Goal: Information Seeking & Learning: Compare options

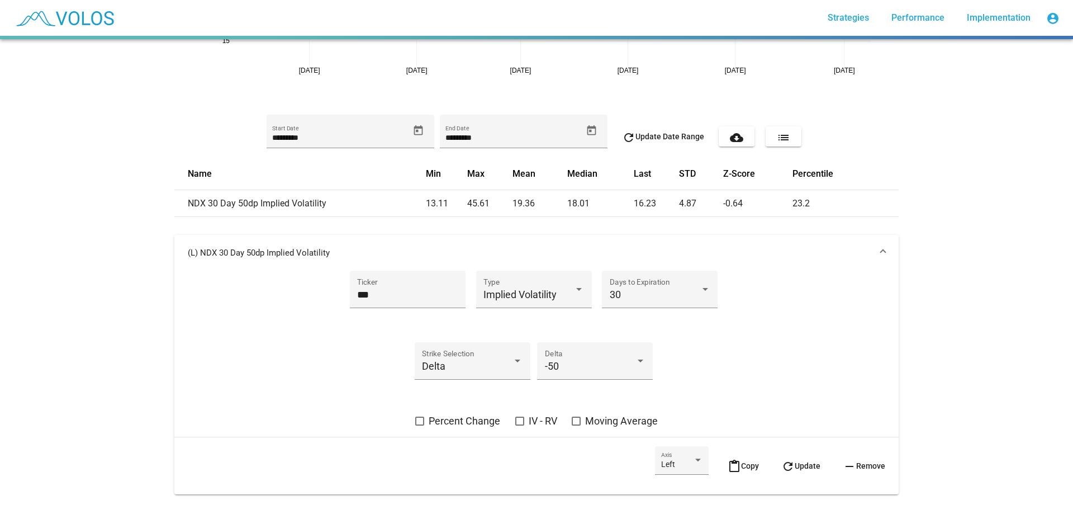
scroll to position [224, 0]
click at [514, 279] on div "Implied Volatility Type" at bounding box center [533, 292] width 101 height 30
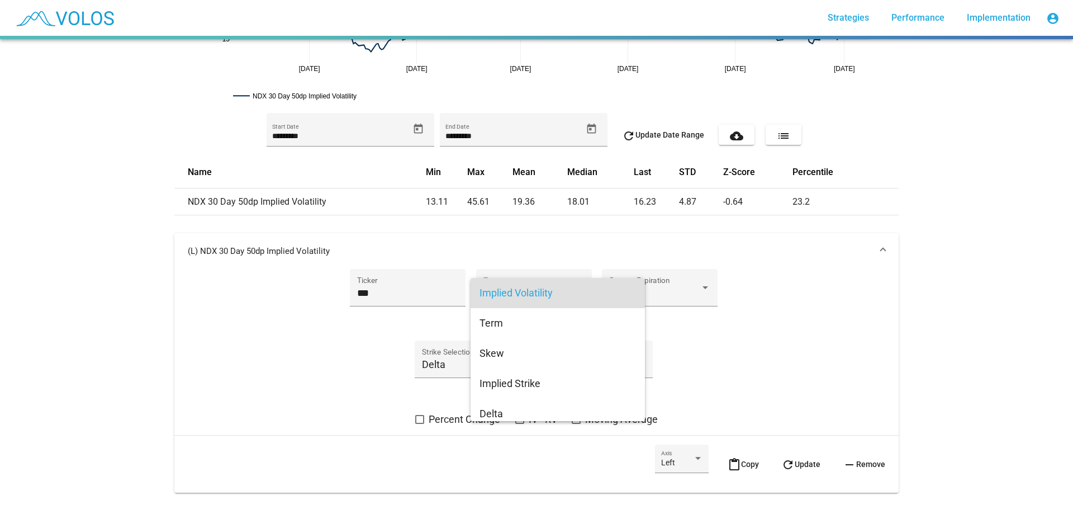
click at [744, 331] on div at bounding box center [536, 257] width 1073 height 514
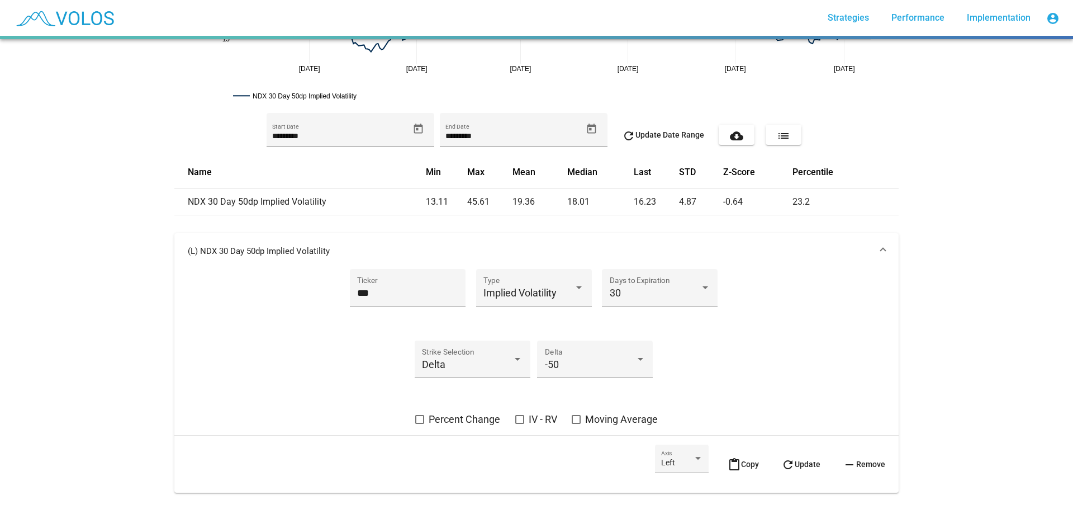
click at [737, 461] on span "content_paste Copy" at bounding box center [743, 463] width 31 height 9
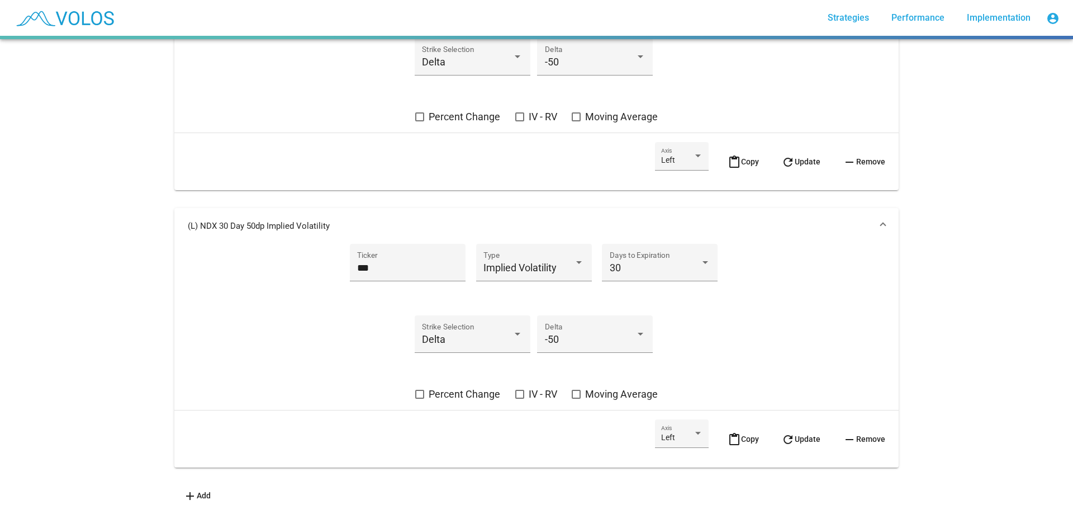
scroll to position [562, 0]
click at [619, 322] on div "-50 Delta" at bounding box center [595, 337] width 101 height 30
click at [546, 320] on span "15" at bounding box center [590, 331] width 101 height 30
click at [665, 264] on div "30" at bounding box center [655, 267] width 91 height 11
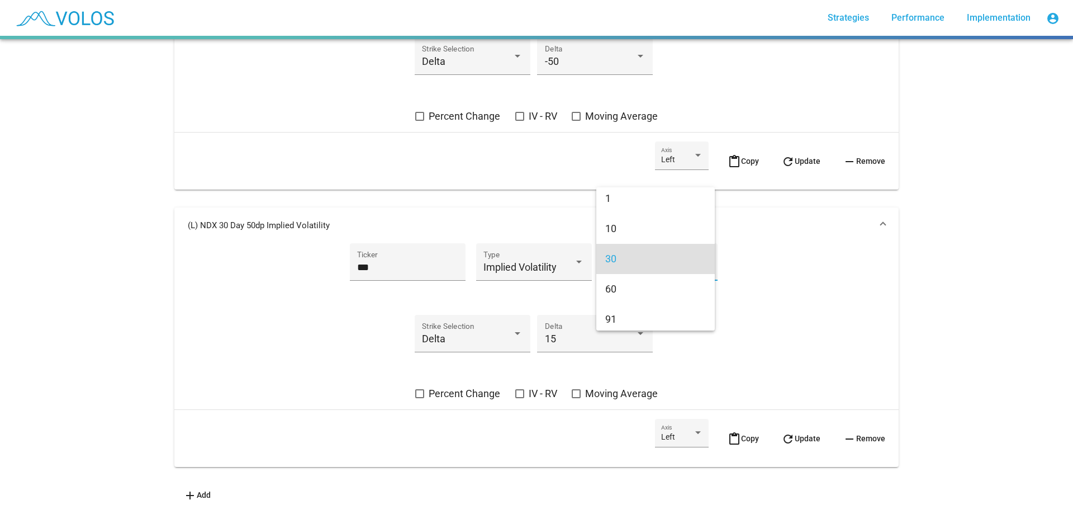
scroll to position [0, 0]
click at [654, 241] on span "10" at bounding box center [655, 232] width 101 height 30
click at [771, 297] on div "*** Ticker Implied Volatility Type 10 Days to Expiration Delta Strike Selection…" at bounding box center [536, 321] width 697 height 157
click at [795, 435] on button "refresh Update" at bounding box center [800, 438] width 57 height 39
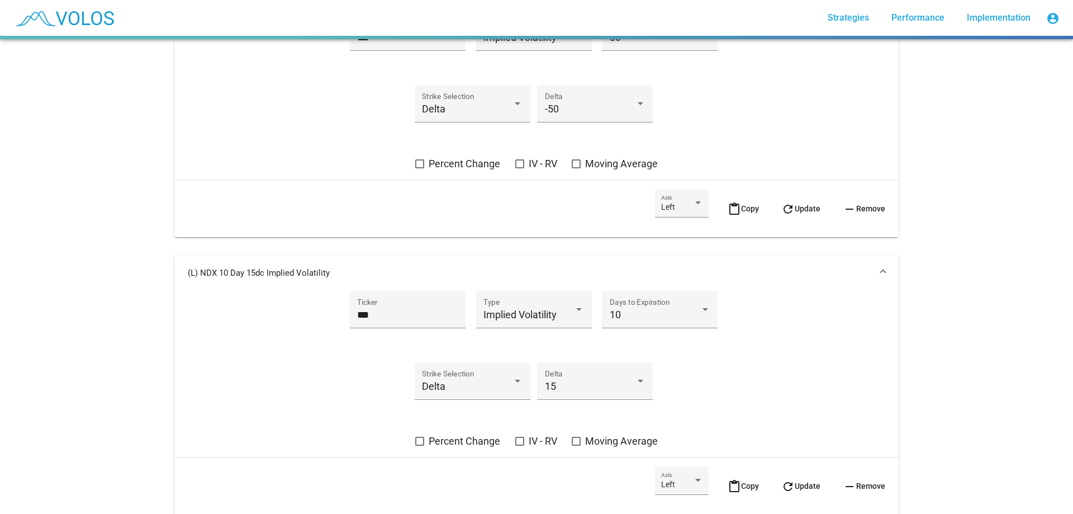
click at [486, 277] on mat-panel-title "(L) NDX 10 Day 15dc Implied Volatility" at bounding box center [530, 272] width 684 height 11
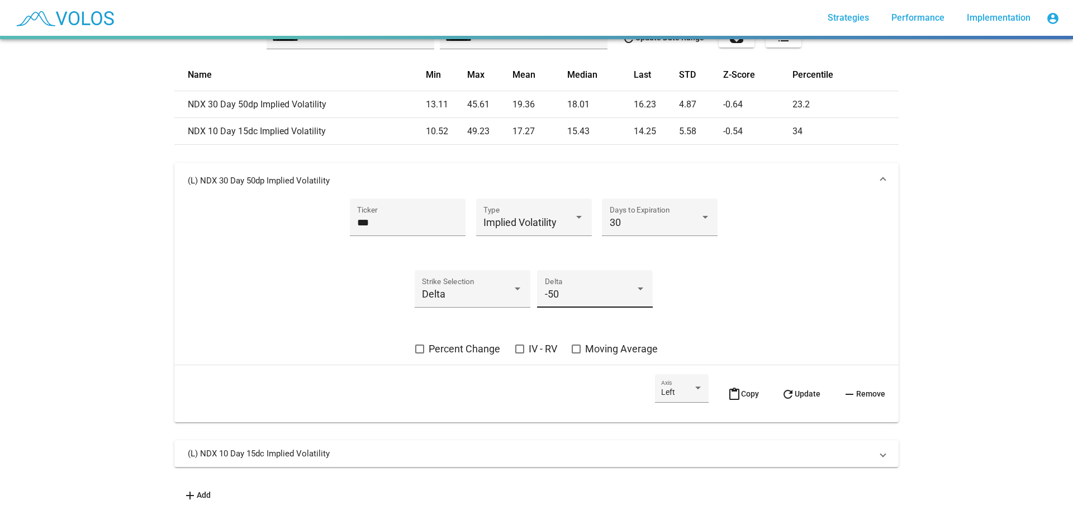
click at [609, 278] on div "-50 Delta" at bounding box center [595, 293] width 101 height 30
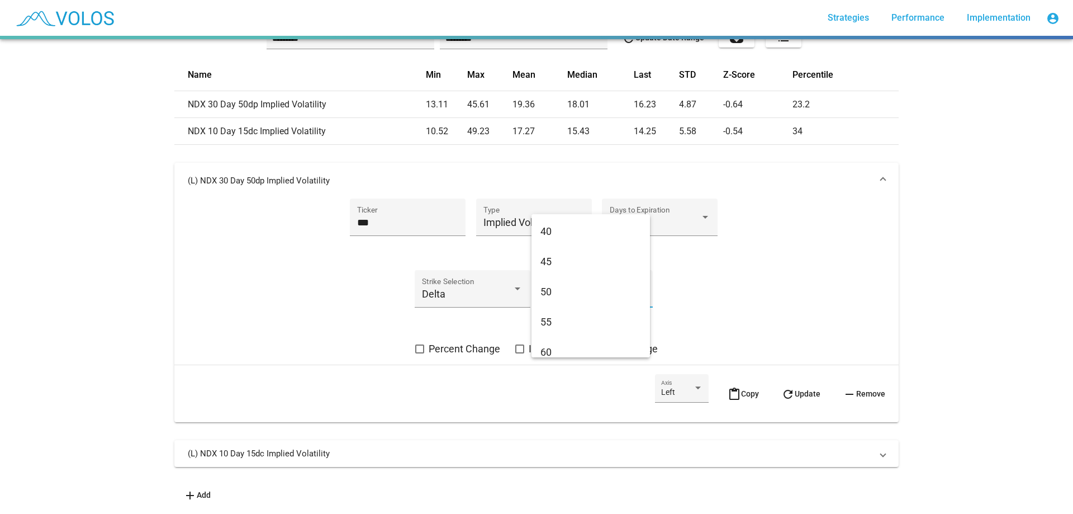
scroll to position [860, 0]
click at [775, 283] on div at bounding box center [536, 257] width 1073 height 514
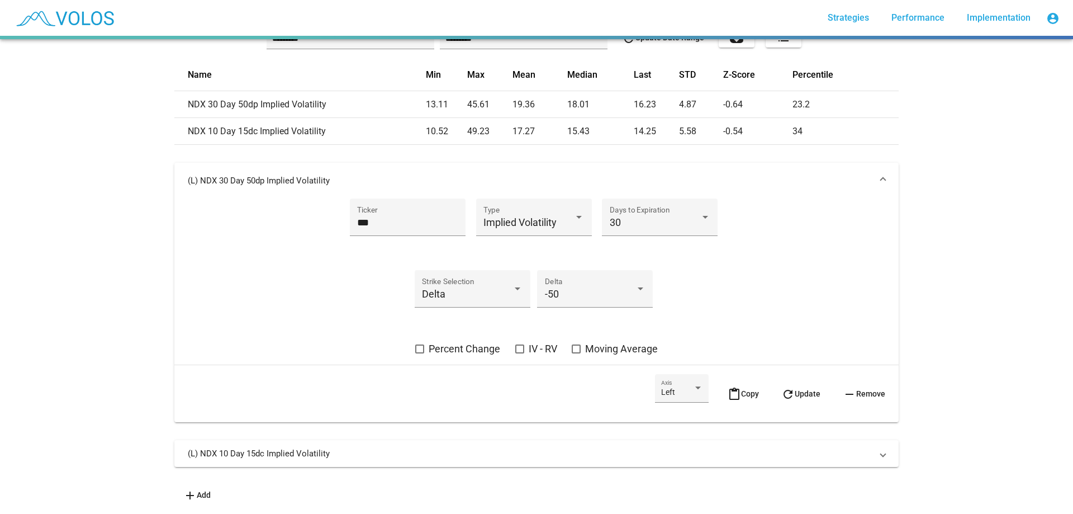
click at [585, 175] on mat-panel-title "(L) NDX 30 Day 50dp Implied Volatility" at bounding box center [530, 180] width 684 height 11
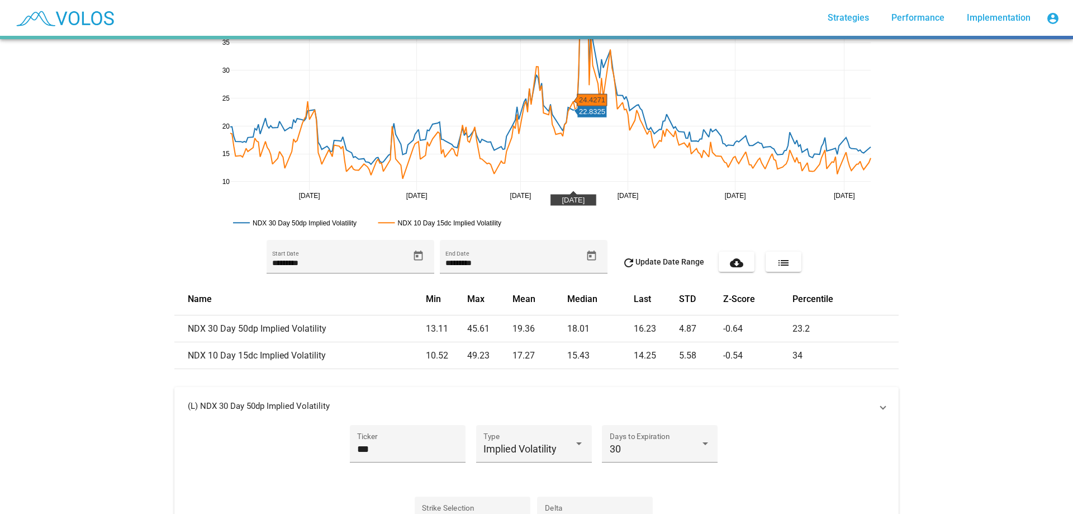
scroll to position [97, 0]
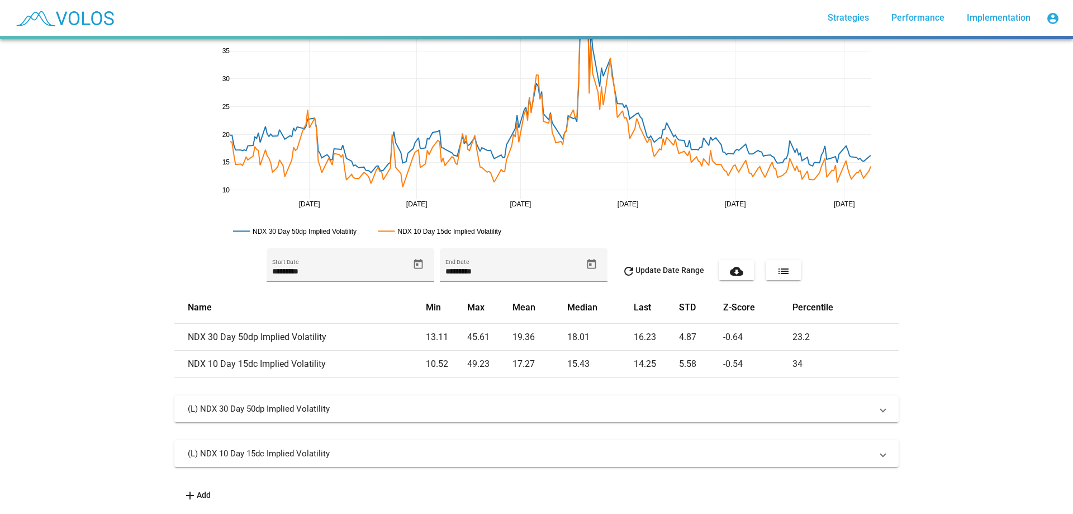
click at [547, 409] on mat-expansion-panel-header "(L) NDX 30 Day 50dp Implied Volatility" at bounding box center [536, 408] width 724 height 27
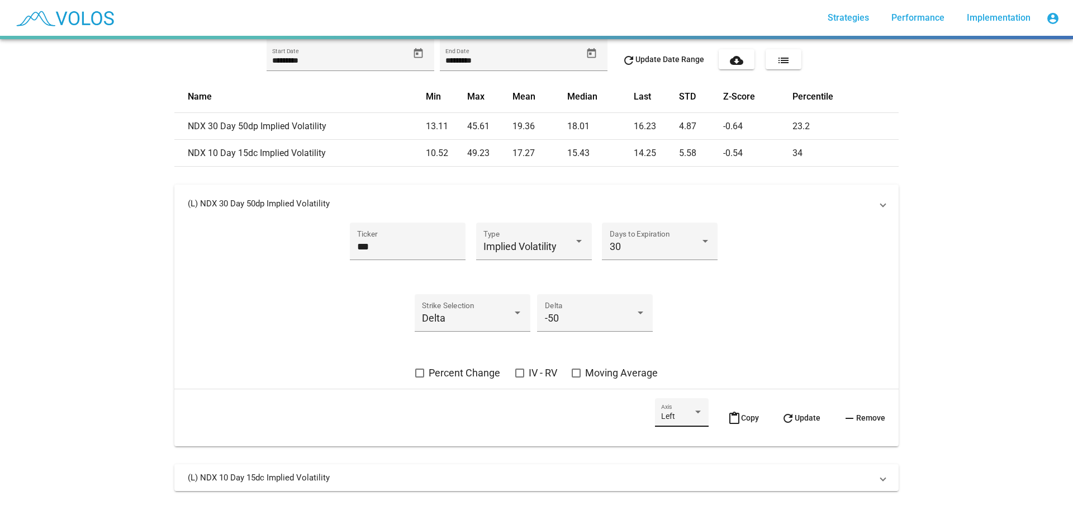
scroll to position [329, 0]
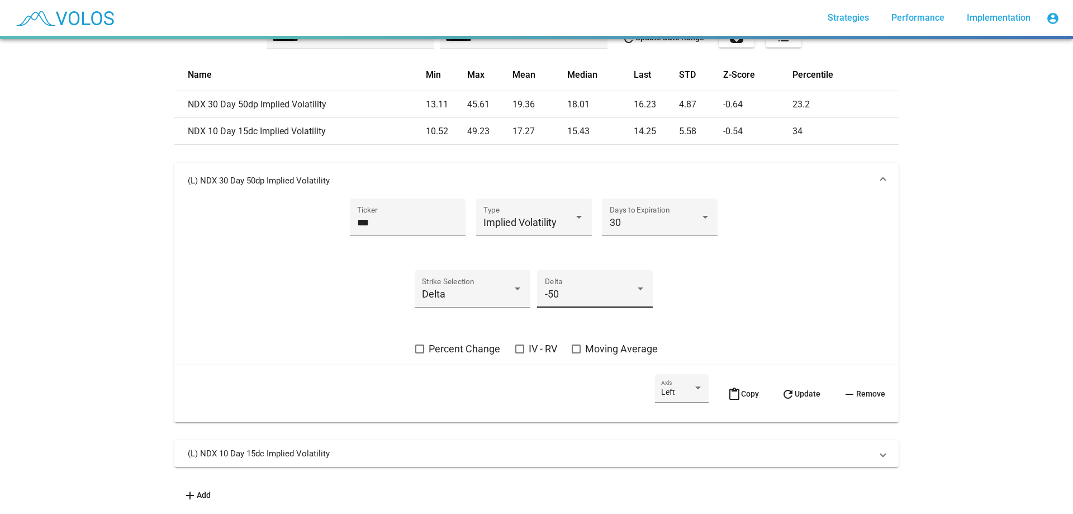
click at [617, 278] on div "-50 Delta" at bounding box center [595, 293] width 101 height 30
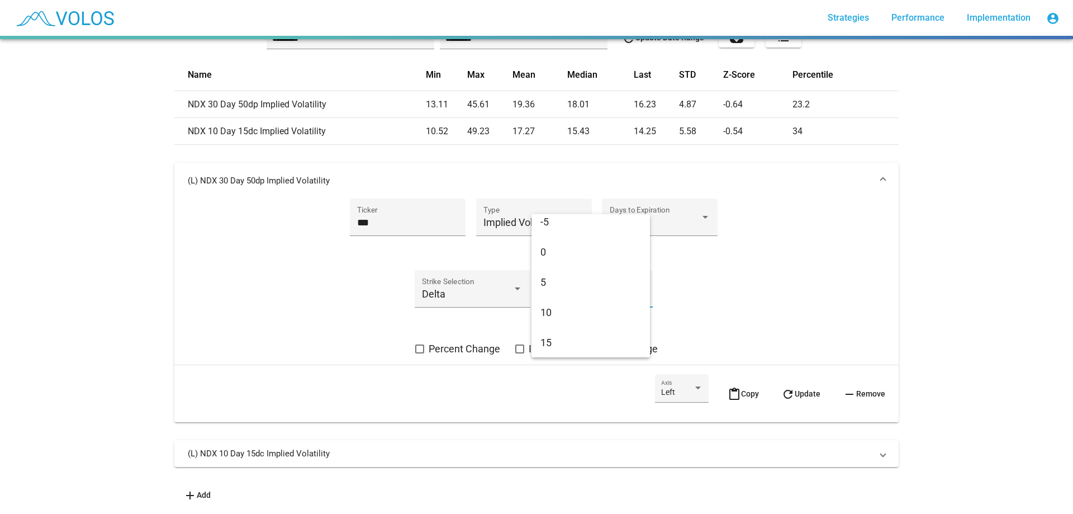
scroll to position [860, 0]
click at [606, 281] on span "50" at bounding box center [590, 274] width 101 height 30
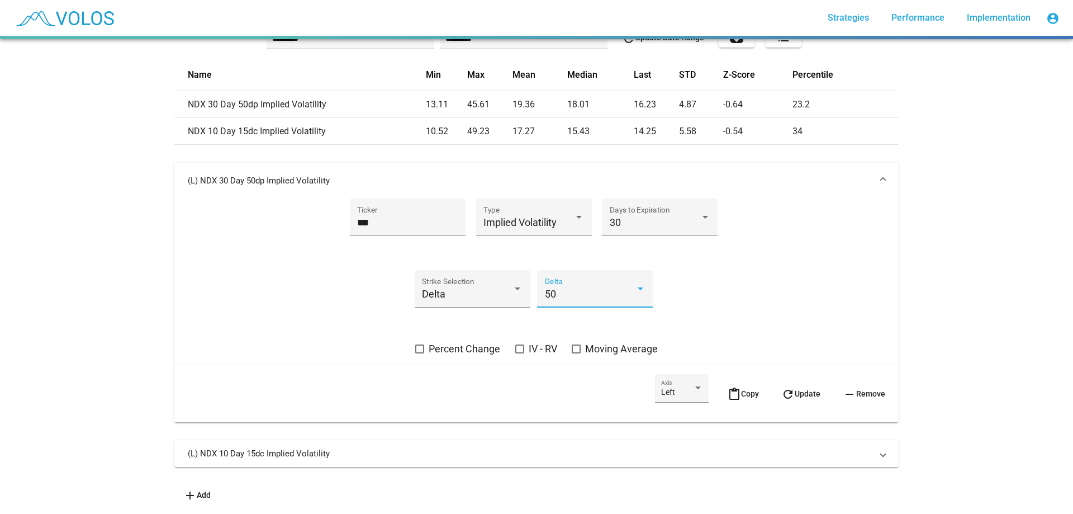
click at [793, 381] on button "refresh Update" at bounding box center [800, 393] width 57 height 39
click at [316, 175] on mat-panel-title "(L) NDX 30 Day 50dc Implied Volatility" at bounding box center [530, 180] width 684 height 11
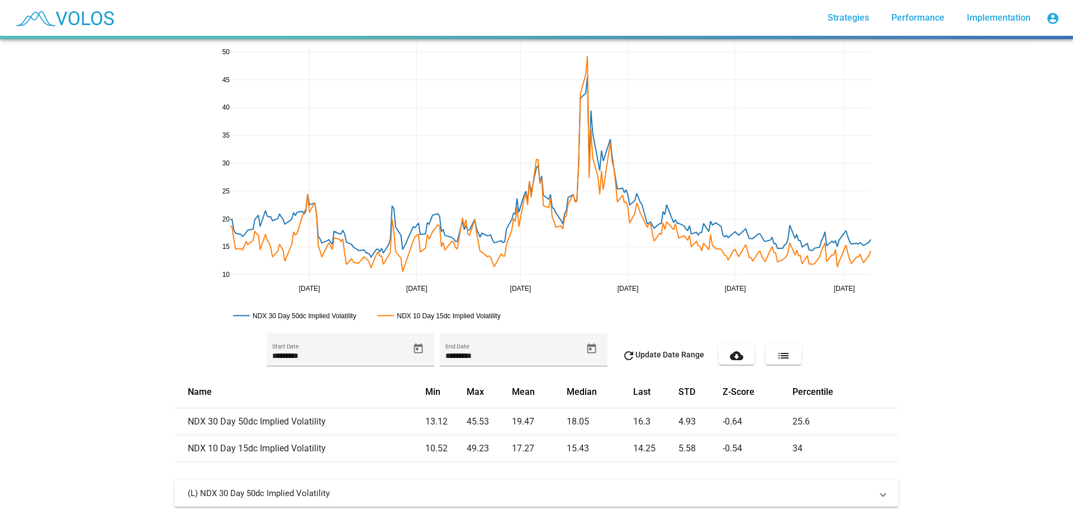
scroll to position [0, 0]
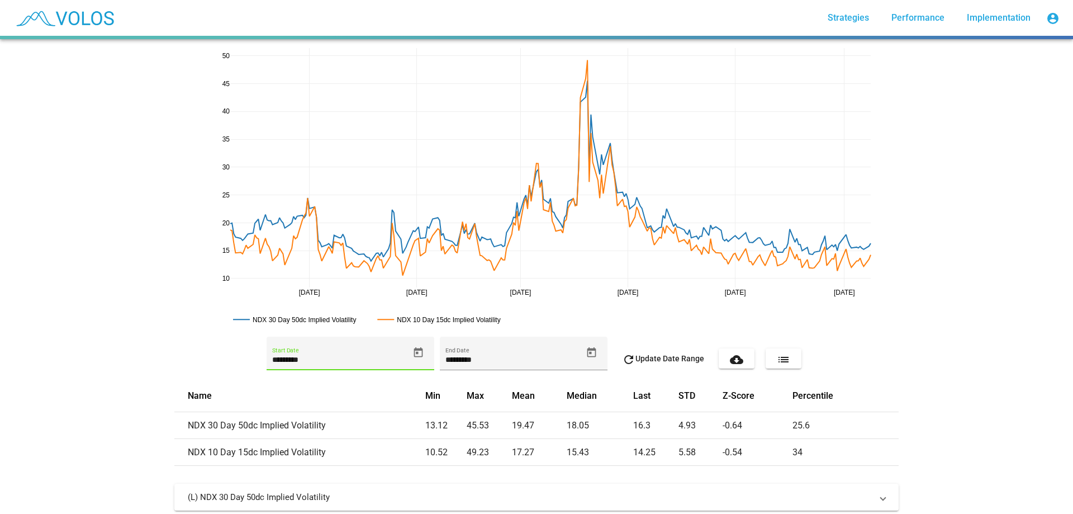
drag, startPoint x: 297, startPoint y: 360, endPoint x: 316, endPoint y: 360, distance: 18.4
click at [316, 360] on input "*********" at bounding box center [340, 359] width 136 height 9
type input "*********"
click at [674, 356] on span "refresh Update Date Range" at bounding box center [663, 358] width 82 height 9
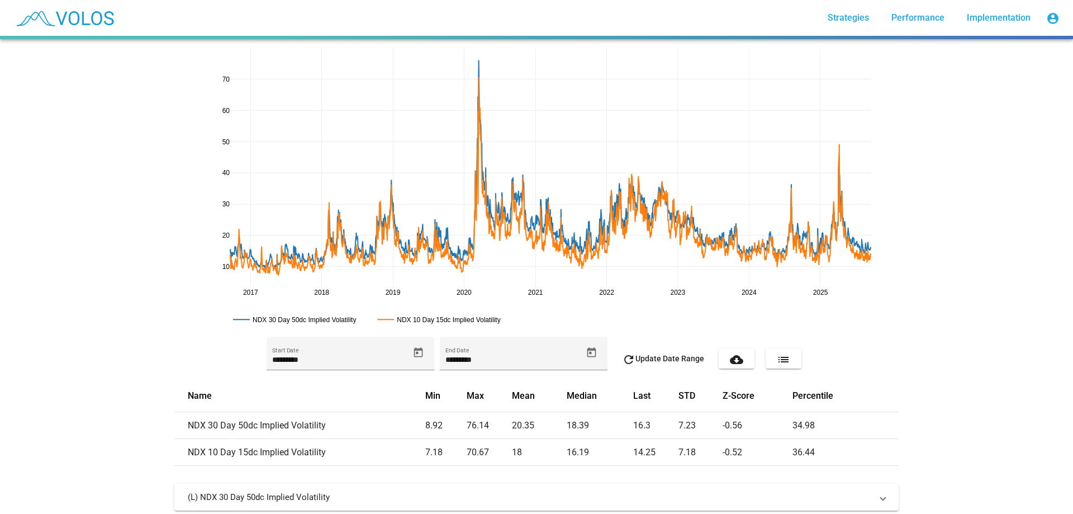
scroll to position [97, 0]
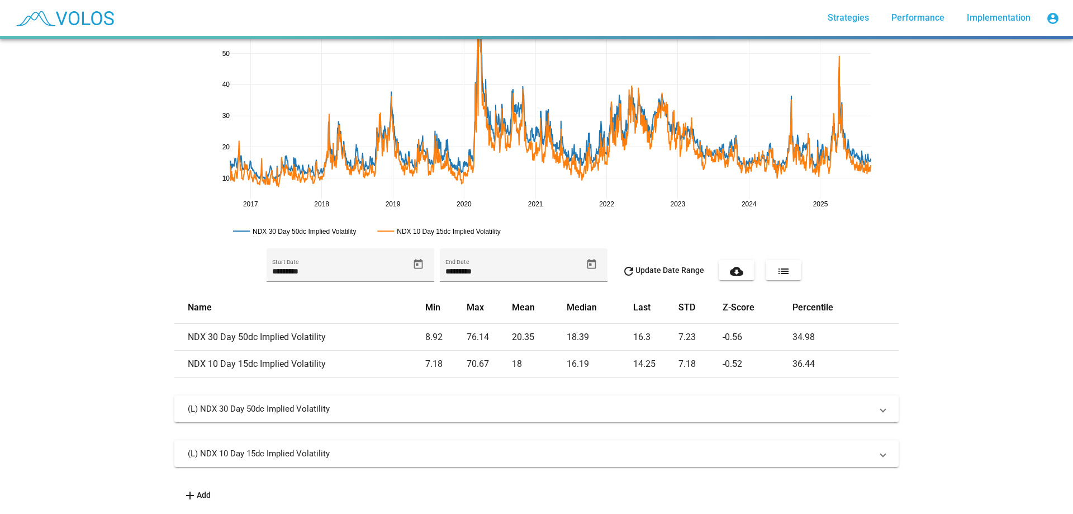
click at [702, 423] on div "(L) NDX 30 Day 50dc Implied Volatility *** Ticker Implied Volatility Type 30 Da…" at bounding box center [536, 439] width 724 height 89
click at [712, 431] on div "(L) NDX 30 Day 50dc Implied Volatility *** Ticker Implied Volatility Type 30 Da…" at bounding box center [536, 439] width 724 height 89
click at [716, 440] on mat-expansion-panel-header "(L) NDX 10 Day 15dc Implied Volatility" at bounding box center [536, 453] width 724 height 27
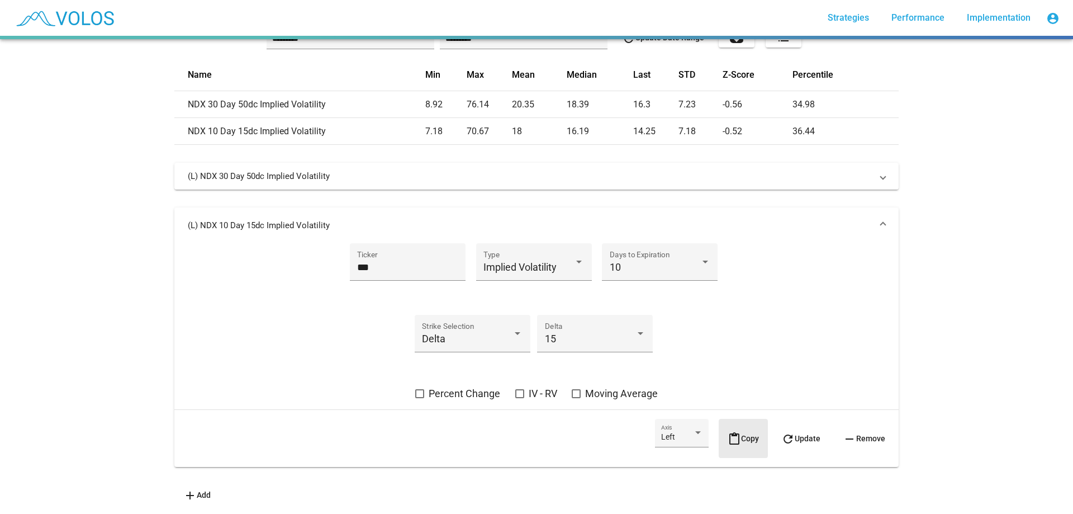
click at [729, 432] on mat-icon "content_paste" at bounding box center [734, 438] width 13 height 13
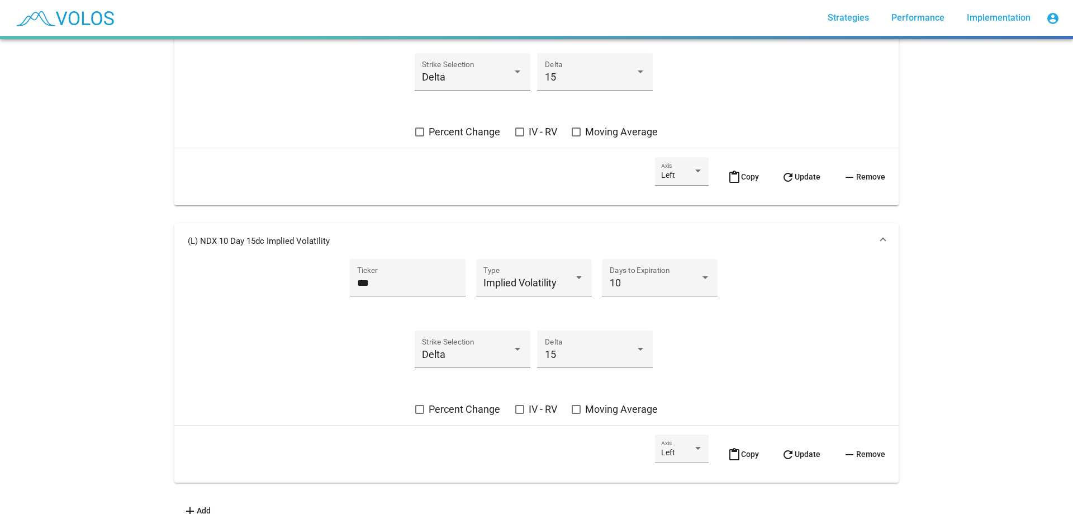
scroll to position [386, 0]
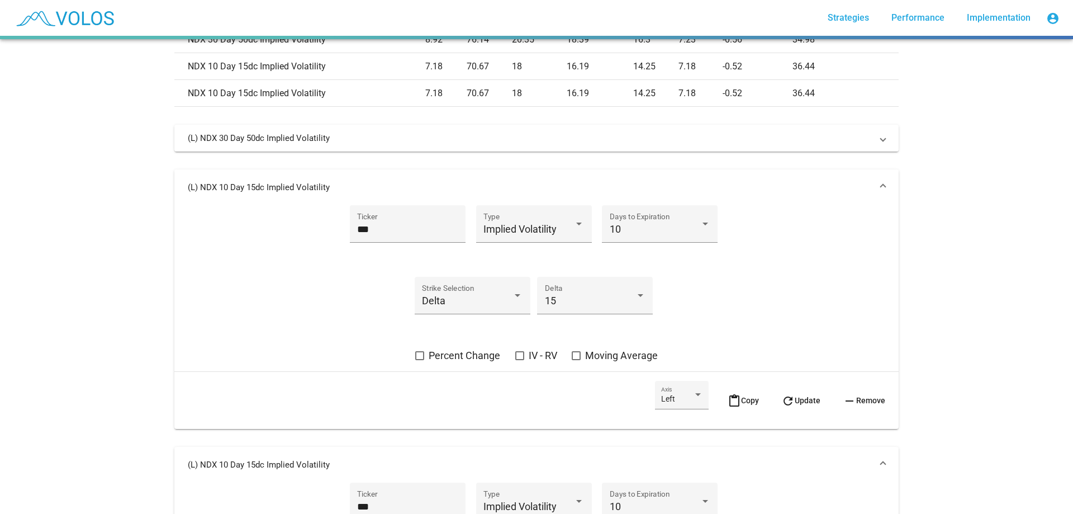
click at [313, 196] on mat-expansion-panel-header "(L) NDX 10 Day 15dc Implied Volatility" at bounding box center [536, 187] width 724 height 36
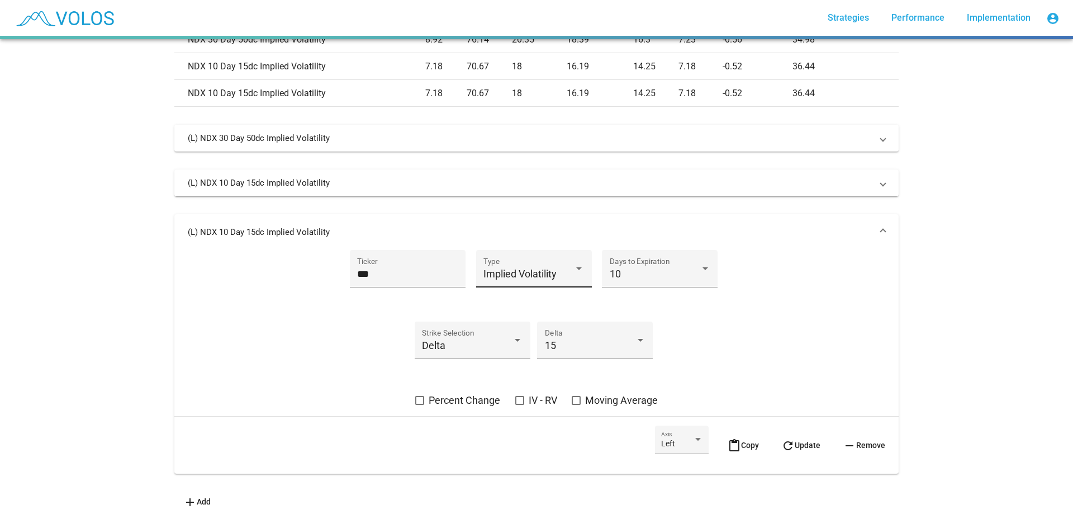
click at [556, 269] on div "Implied Volatility" at bounding box center [528, 273] width 91 height 11
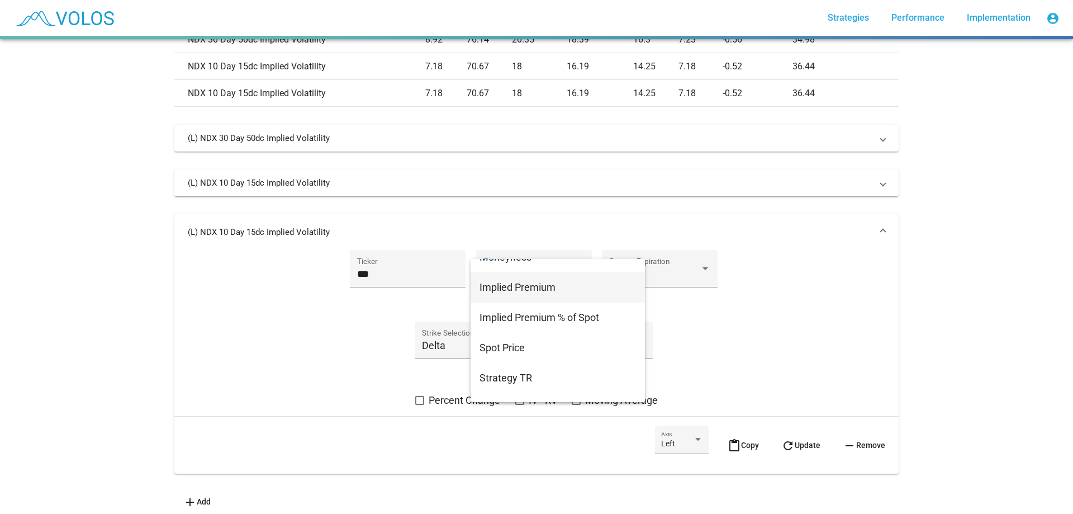
scroll to position [112, 0]
click at [531, 305] on span "Moneyness" at bounding box center [557, 313] width 156 height 30
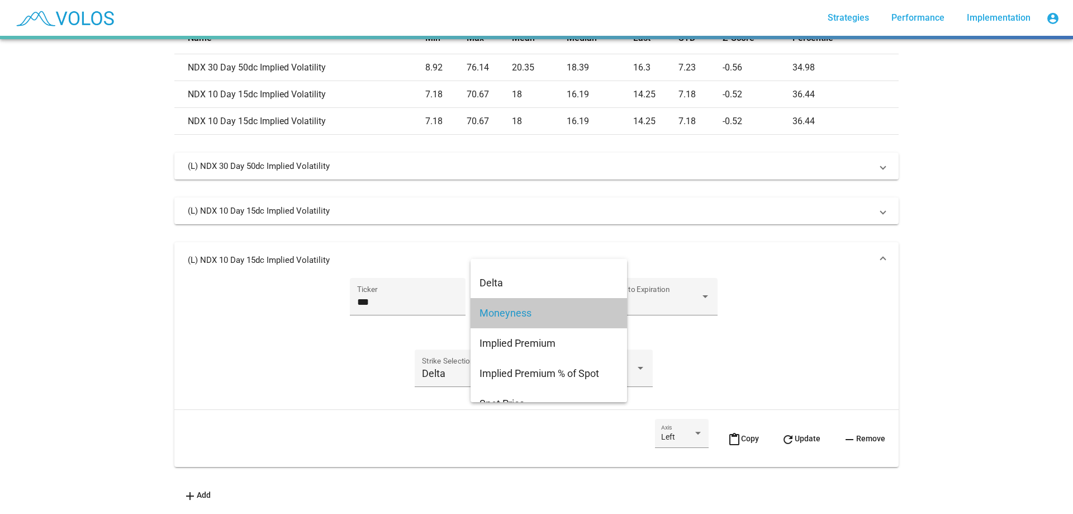
scroll to position [366, 0]
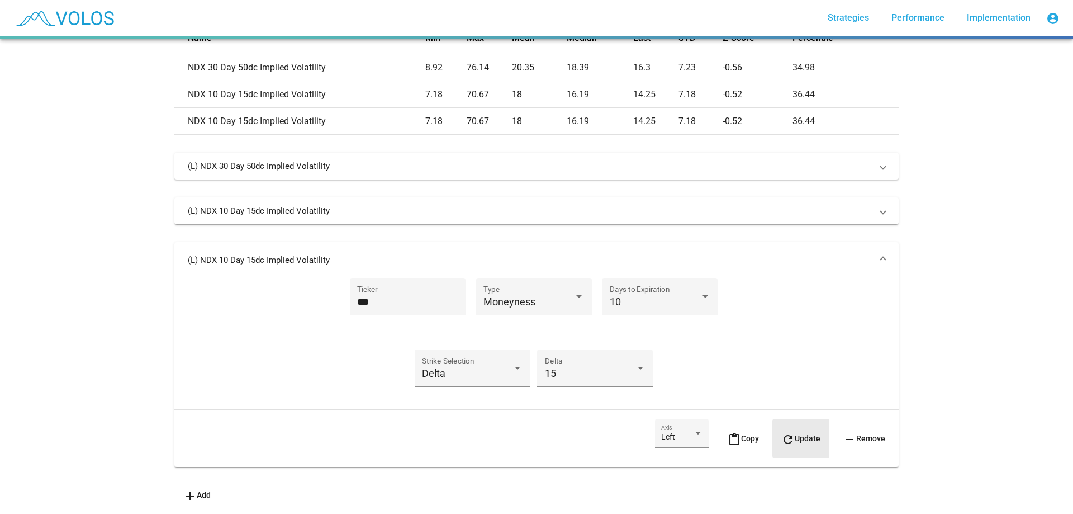
click at [790, 424] on button "refresh Update" at bounding box center [800, 438] width 57 height 39
click at [686, 425] on div "Left Axis" at bounding box center [682, 436] width 42 height 23
click at [677, 454] on span "Right" at bounding box center [673, 451] width 42 height 23
click at [786, 433] on mat-icon "refresh" at bounding box center [787, 439] width 13 height 13
click at [318, 254] on mat-panel-title "(R) NDX 10 Day 15 Delta Moneyness" at bounding box center [530, 259] width 684 height 11
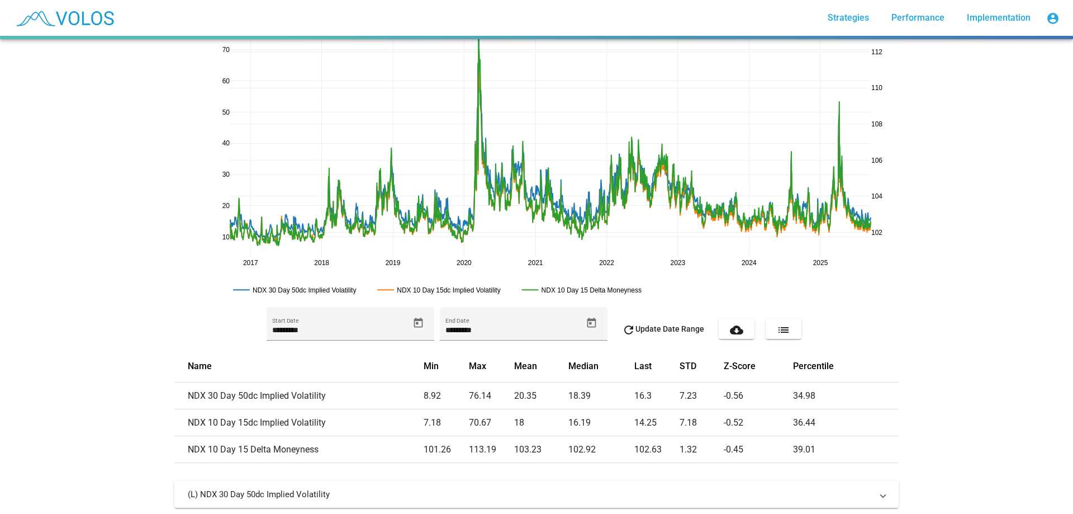
scroll to position [0, 0]
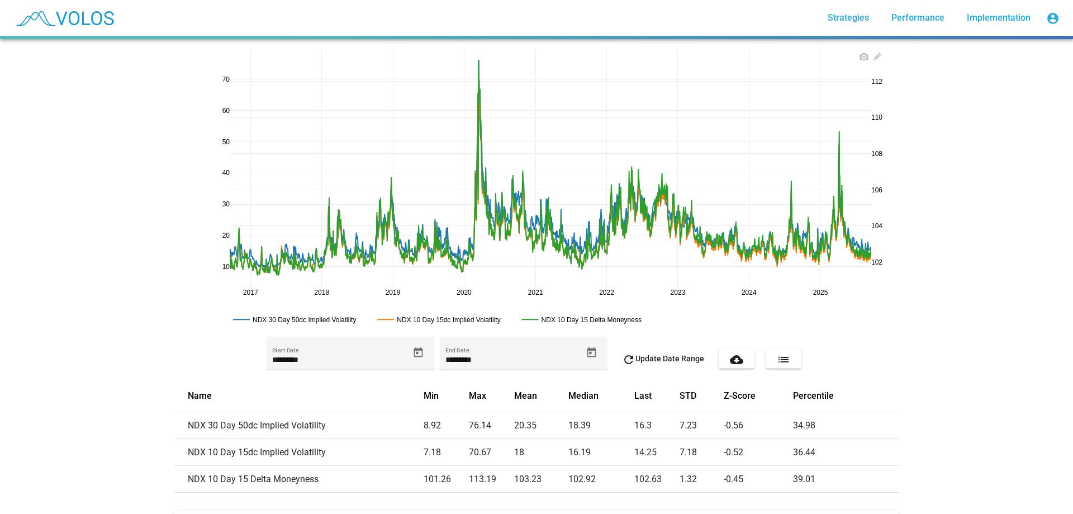
click at [343, 316] on rect at bounding box center [301, 319] width 143 height 11
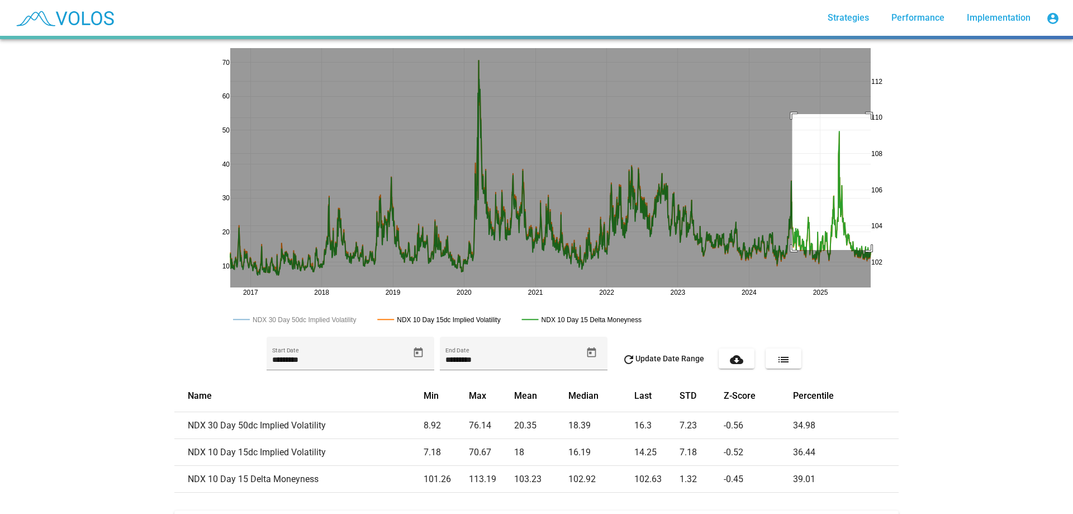
drag, startPoint x: 788, startPoint y: 114, endPoint x: 903, endPoint y: 300, distance: 218.8
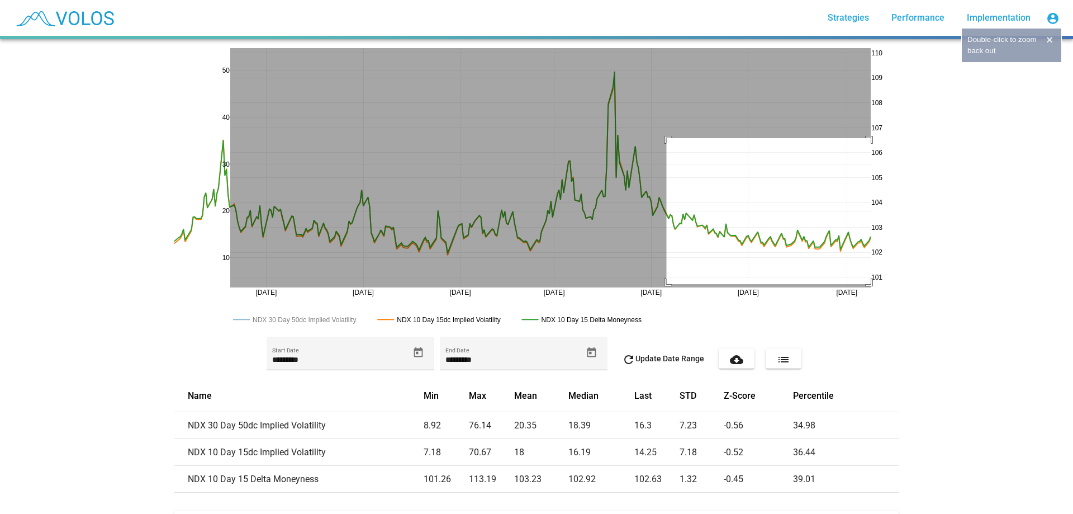
drag, startPoint x: 662, startPoint y: 138, endPoint x: 933, endPoint y: 317, distance: 324.6
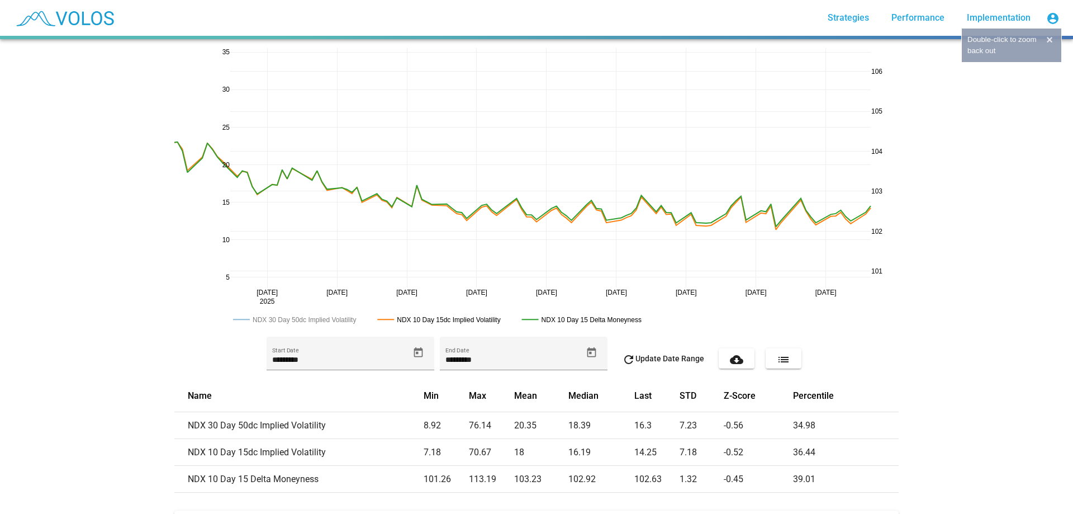
drag, startPoint x: 671, startPoint y: 130, endPoint x: 955, endPoint y: 333, distance: 349.0
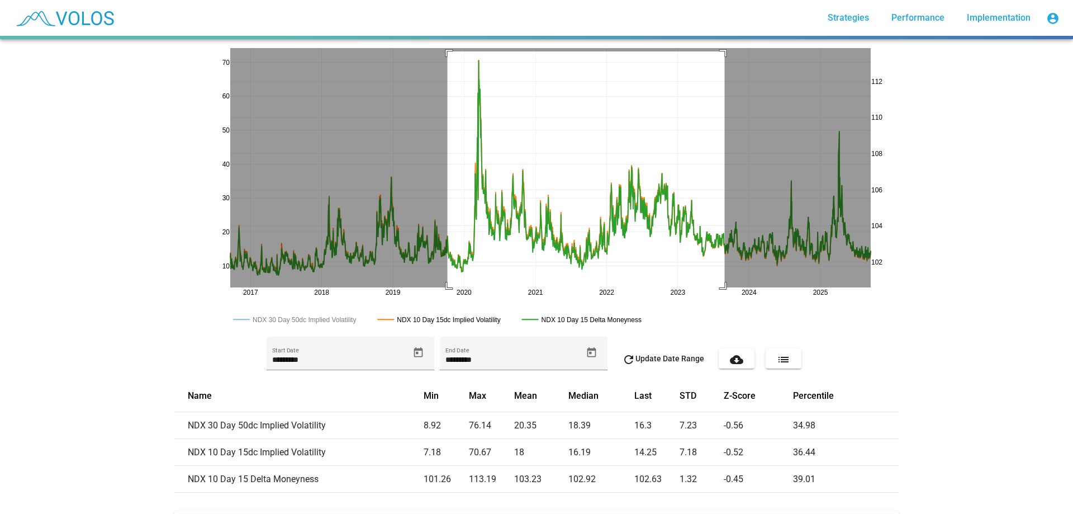
drag, startPoint x: 443, startPoint y: 51, endPoint x: 768, endPoint y: 343, distance: 436.9
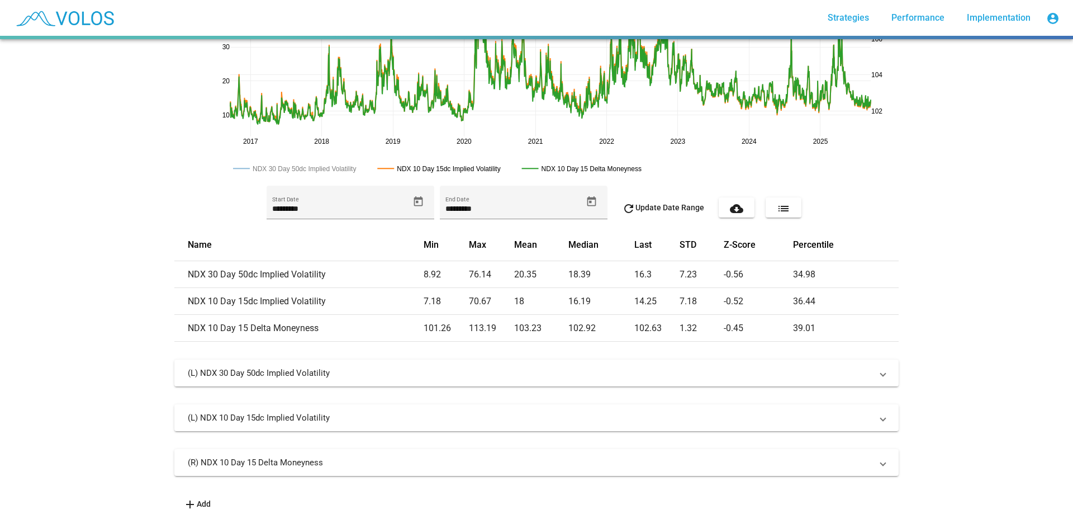
scroll to position [168, 0]
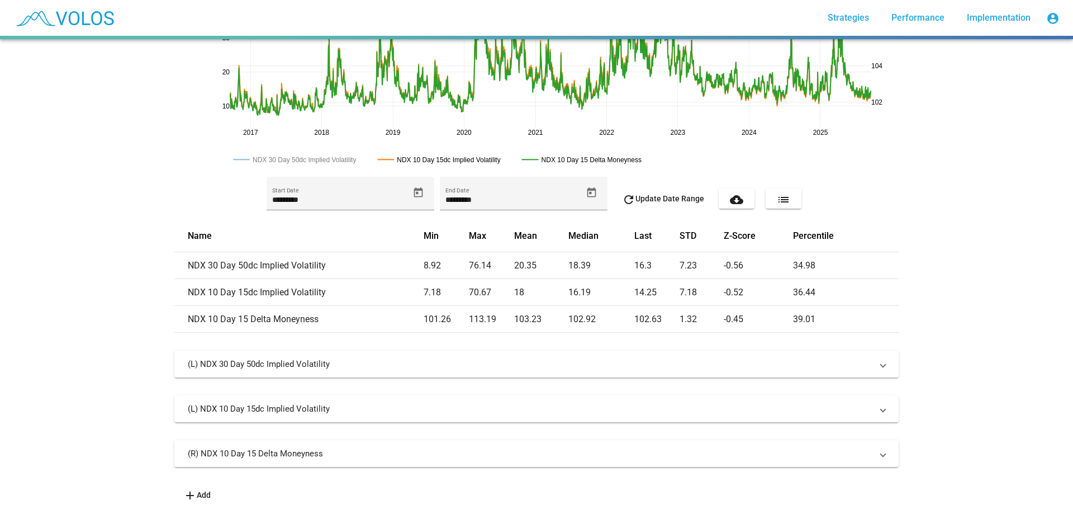
click at [535, 452] on mat-expansion-panel-header "(R) NDX 10 Day 15 Delta Moneyness" at bounding box center [536, 453] width 724 height 27
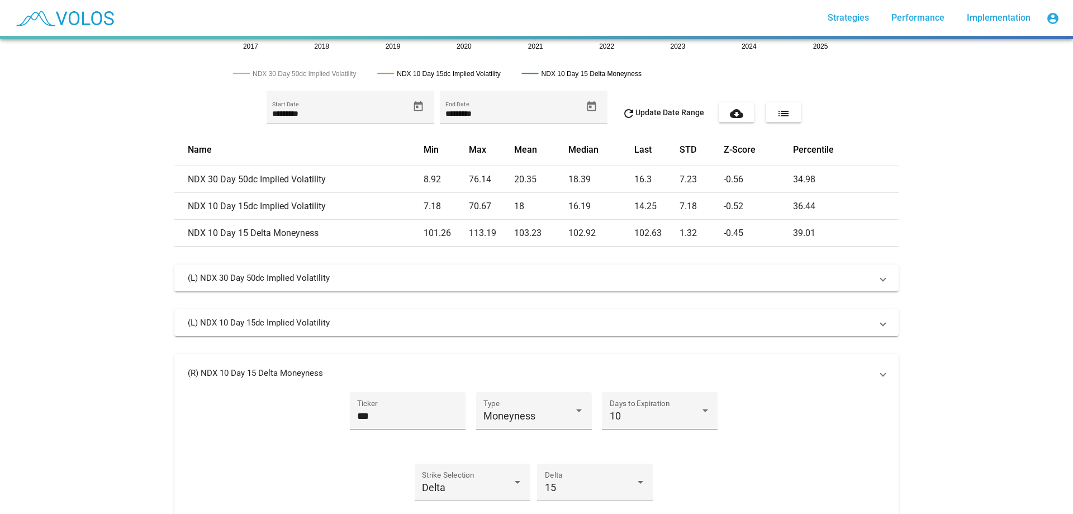
scroll to position [366, 0]
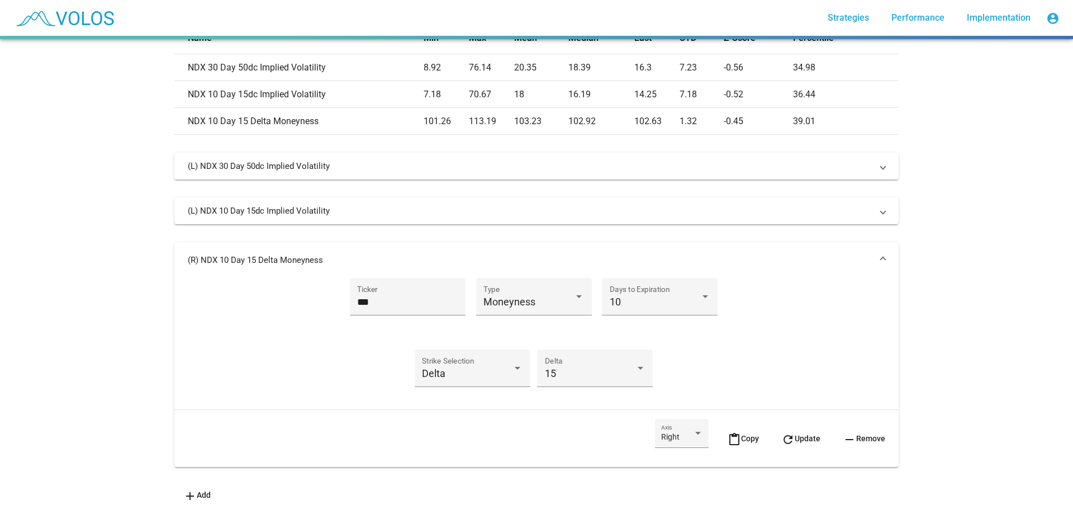
click at [821, 254] on mat-panel-title "(R) NDX 10 Day 15 Delta Moneyness" at bounding box center [530, 259] width 684 height 11
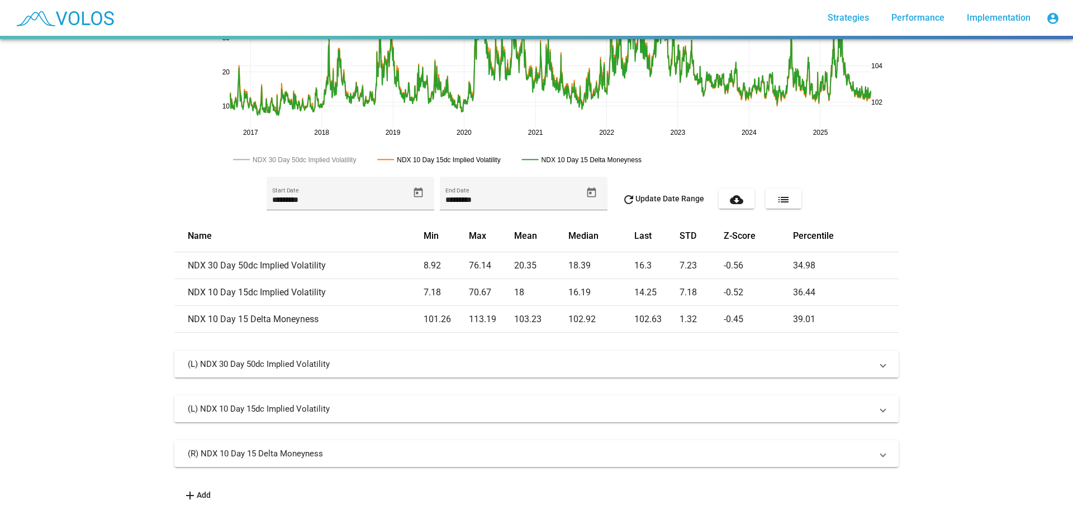
scroll to position [168, 0]
click at [450, 452] on mat-expansion-panel-header "(R) NDX 10 Day 15 Delta Moneyness" at bounding box center [536, 453] width 724 height 27
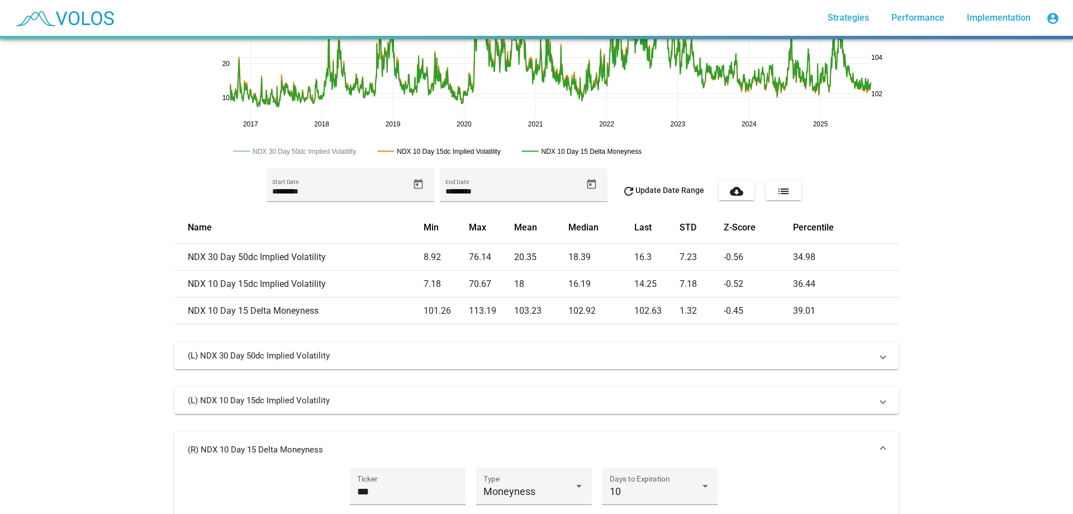
scroll to position [366, 0]
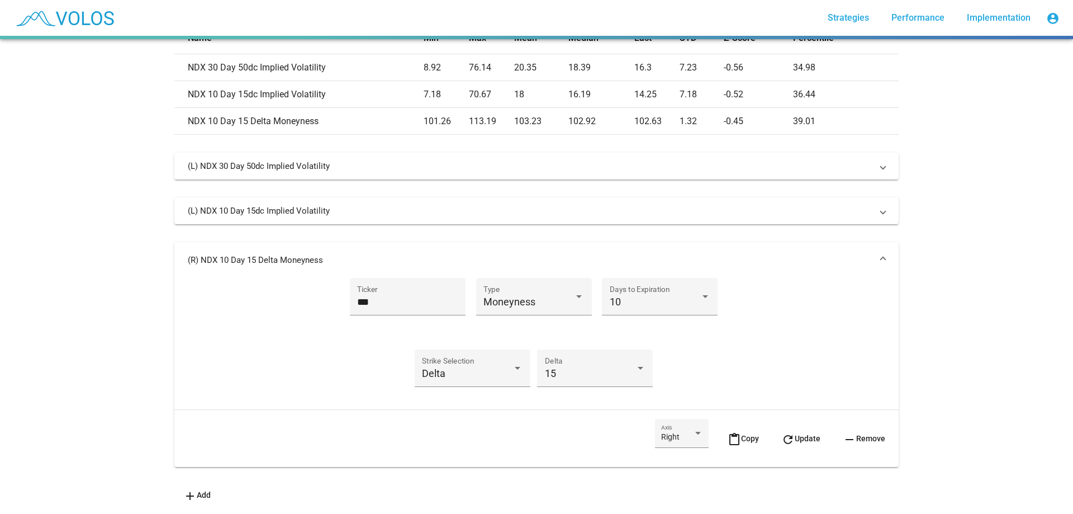
click at [749, 434] on span "content_paste Copy" at bounding box center [743, 438] width 31 height 9
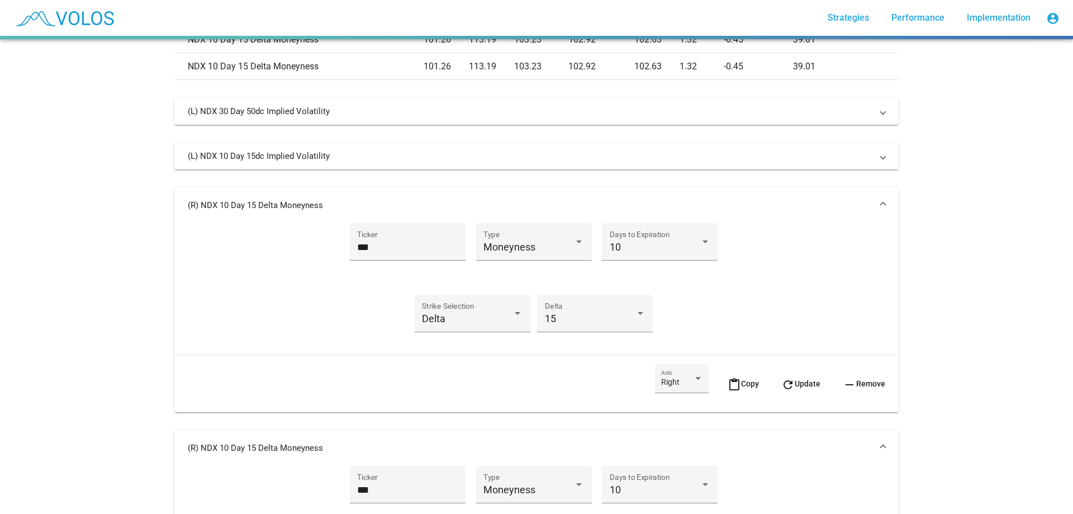
scroll to position [636, 0]
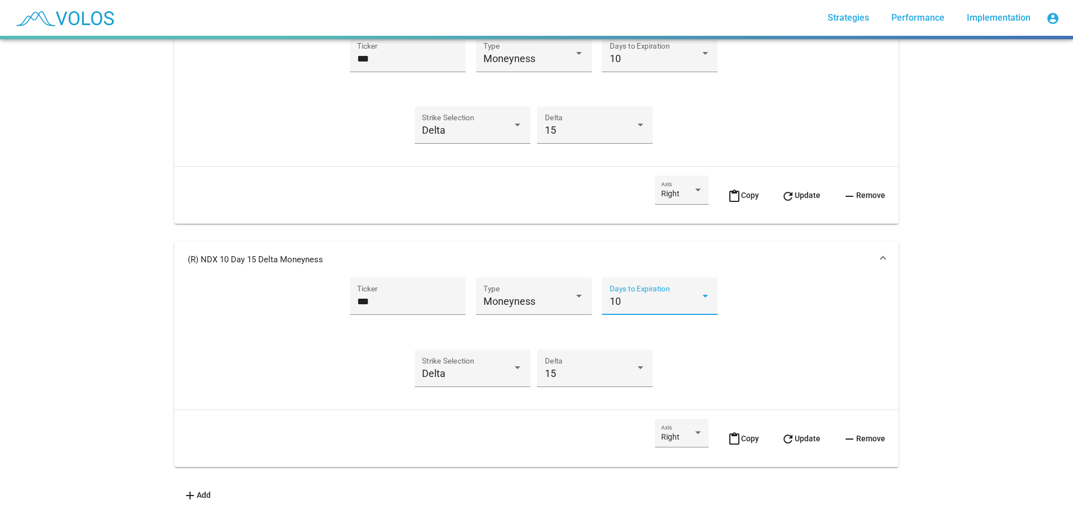
click at [677, 296] on div "10" at bounding box center [655, 301] width 91 height 11
click at [677, 321] on span "30" at bounding box center [655, 323] width 101 height 30
click at [785, 421] on button "refresh Update" at bounding box center [800, 438] width 57 height 39
click at [443, 241] on mat-expansion-panel-header "(R) NDX 30 Day 15 Delta Moneyness" at bounding box center [536, 259] width 724 height 36
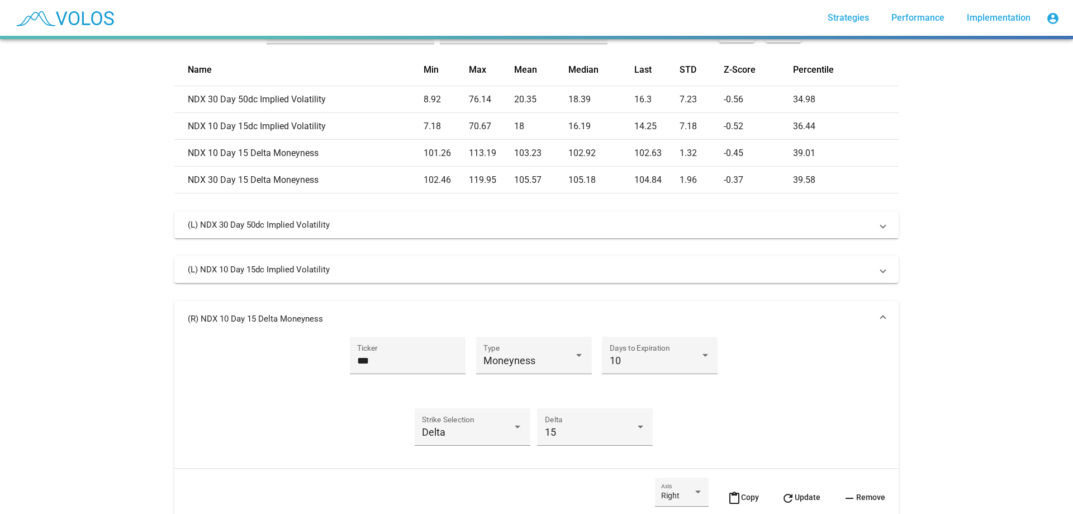
click at [295, 321] on mat-panel-title "(R) NDX 10 Day 15 Delta Moneyness" at bounding box center [530, 318] width 684 height 11
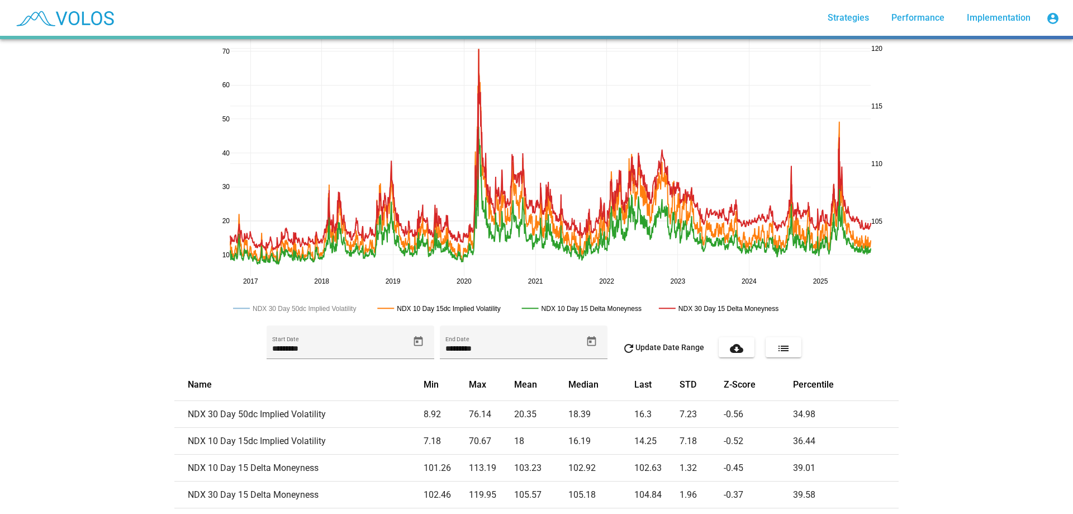
scroll to position [0, 0]
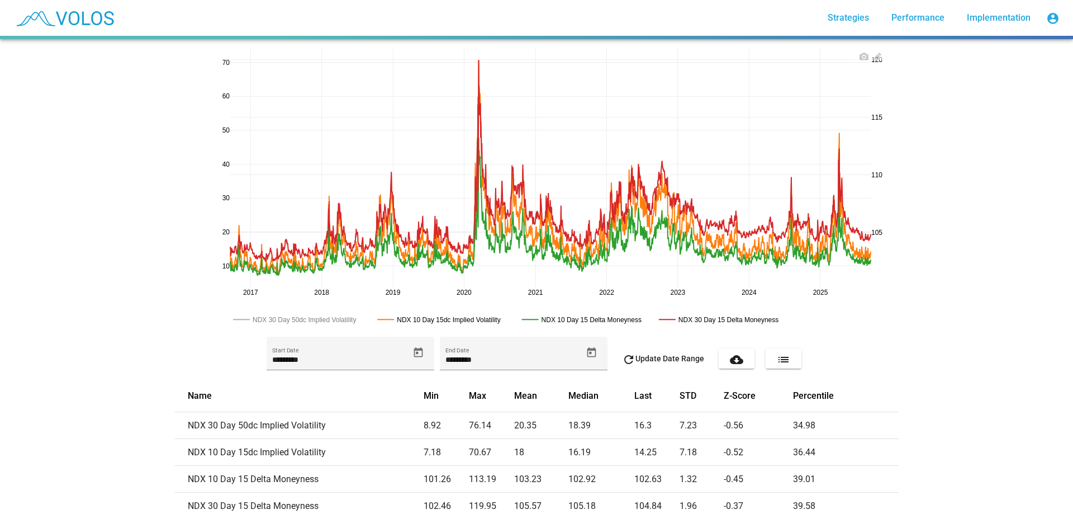
click at [441, 318] on rect at bounding box center [445, 319] width 143 height 11
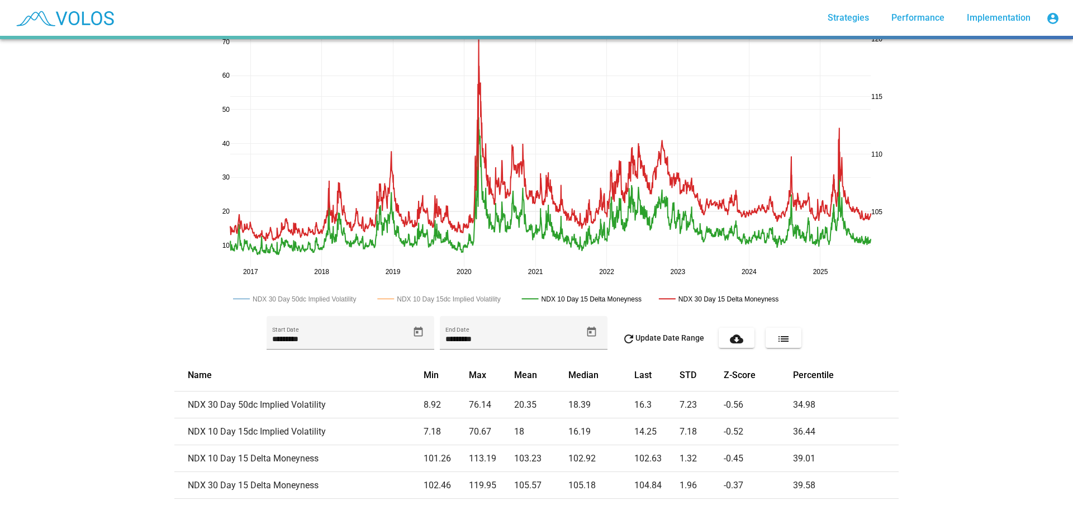
scroll to position [17, 0]
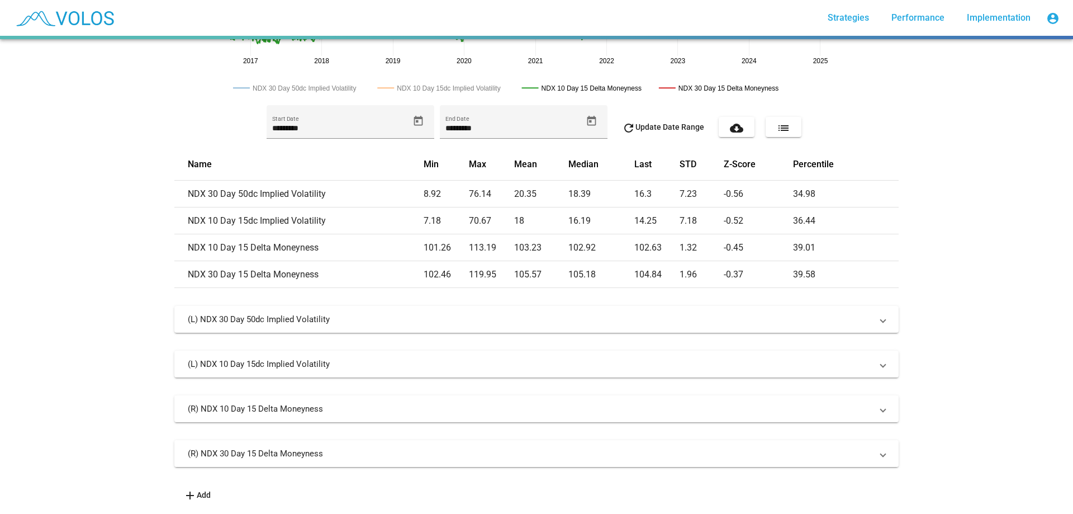
click at [453, 448] on mat-panel-title "(R) NDX 30 Day 15 Delta Moneyness" at bounding box center [530, 453] width 684 height 11
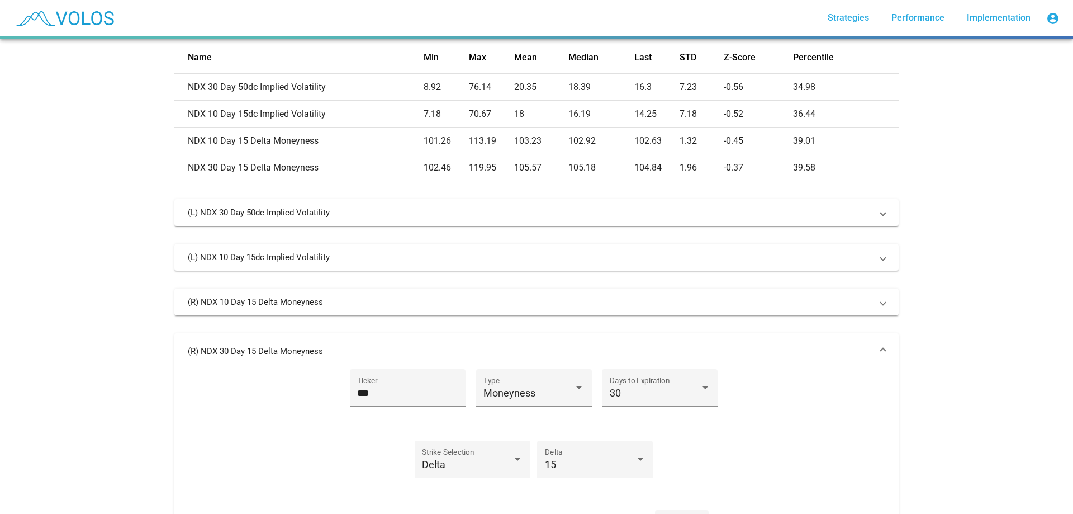
scroll to position [438, 0]
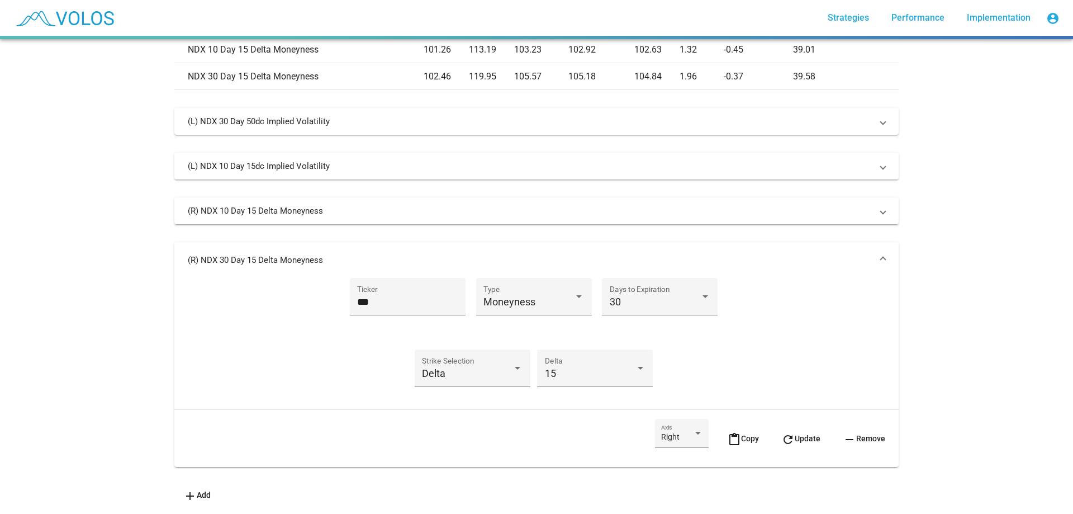
click at [728, 435] on mat-icon "content_paste" at bounding box center [734, 439] width 13 height 13
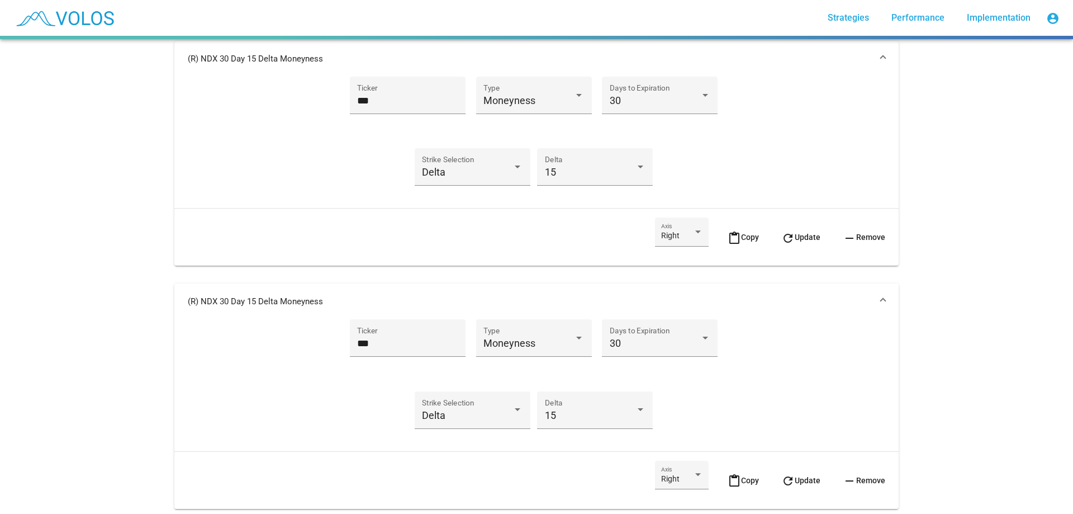
scroll to position [707, 0]
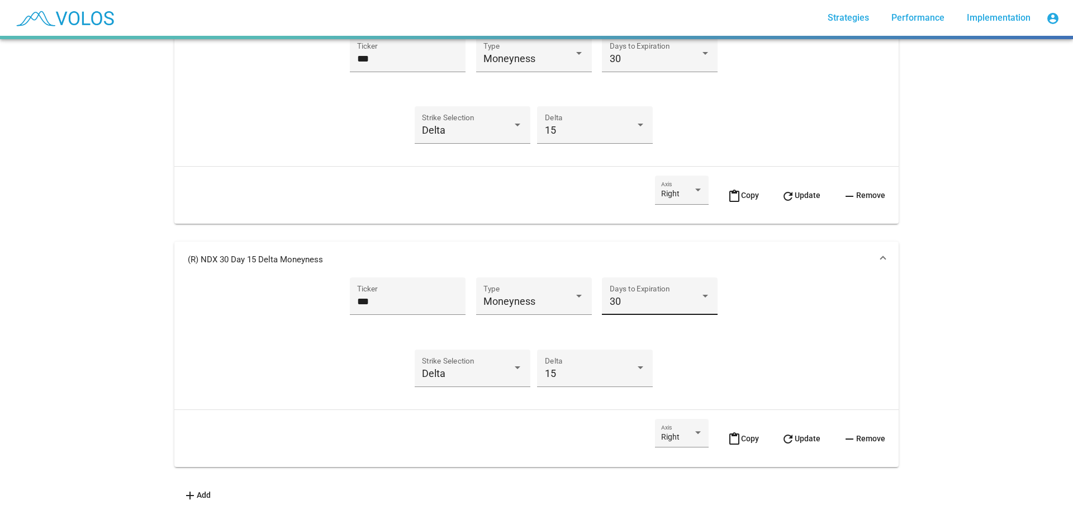
click at [637, 296] on div "30" at bounding box center [655, 301] width 91 height 11
click at [671, 267] on span "10" at bounding box center [655, 263] width 101 height 30
click at [724, 303] on div "*** Ticker Moneyness Type 10 Days to Expiration Delta Strike Selection 15 Delta" at bounding box center [536, 338] width 697 height 122
click at [626, 368] on div "15" at bounding box center [590, 373] width 91 height 11
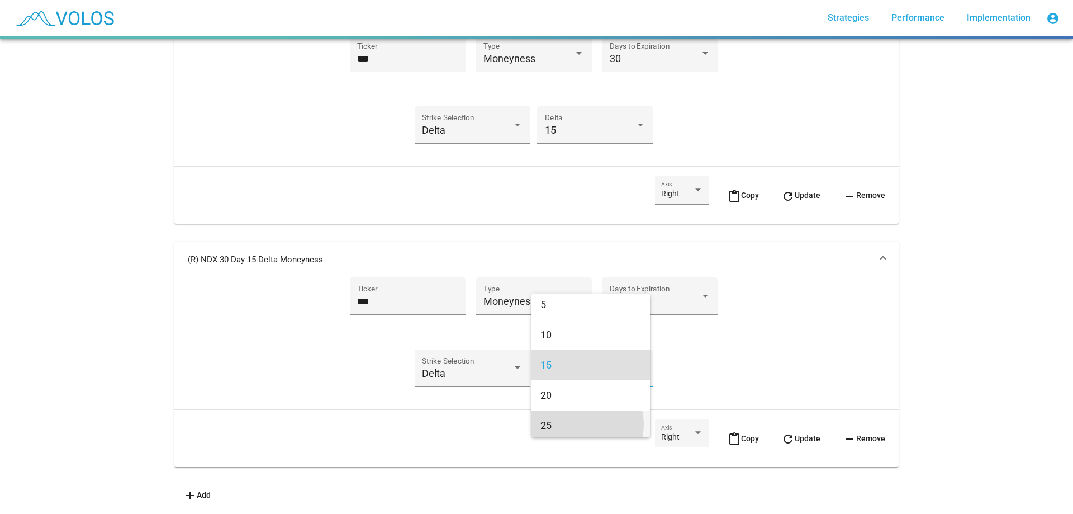
click at [580, 424] on span "25" at bounding box center [590, 425] width 101 height 30
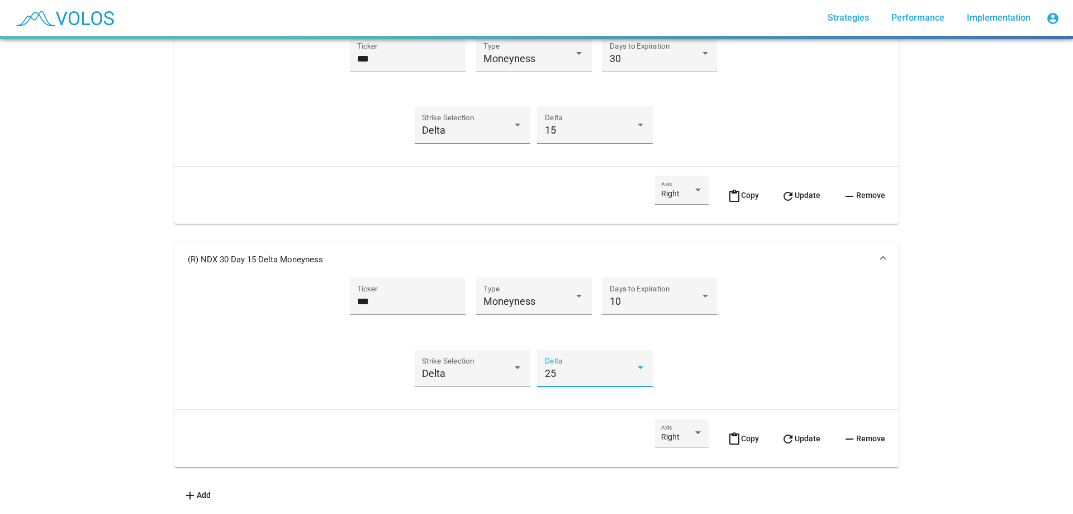
click at [781, 433] on mat-icon "refresh" at bounding box center [787, 438] width 13 height 13
click at [311, 254] on mat-panel-title "(R) NDX 10 Day 25 Delta Moneyness" at bounding box center [530, 259] width 684 height 11
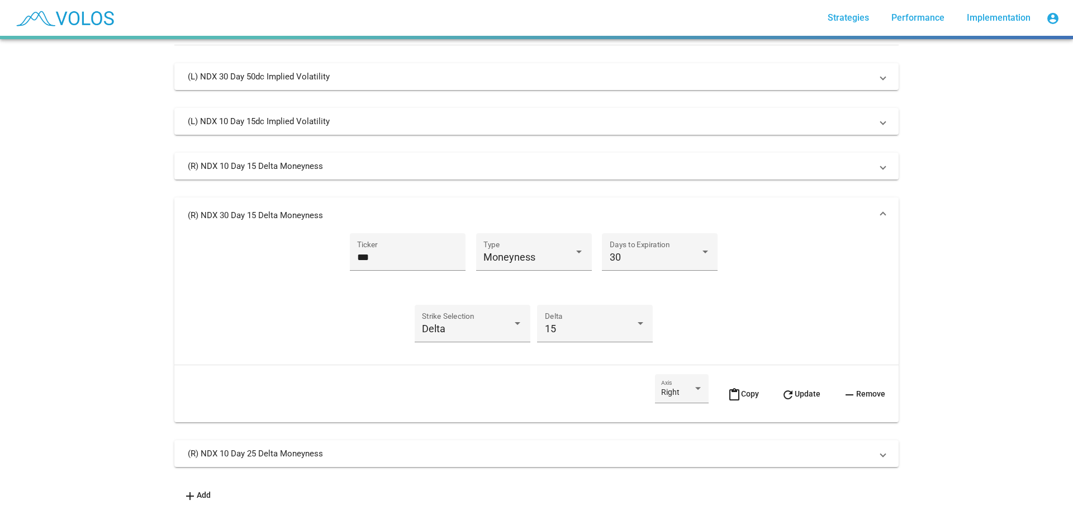
click at [289, 210] on mat-panel-title "(R) NDX 30 Day 15 Delta Moneyness" at bounding box center [530, 215] width 684 height 11
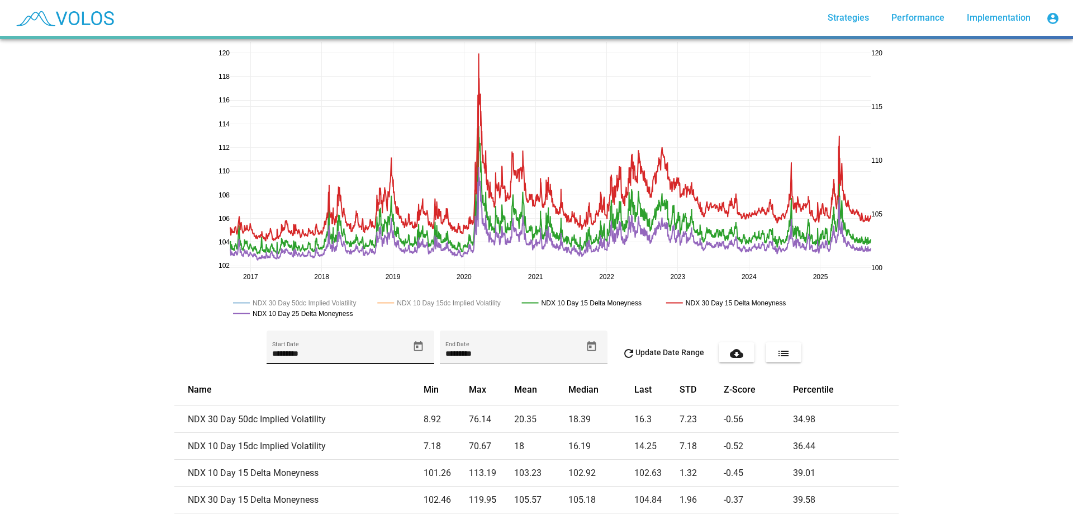
scroll to position [0, 0]
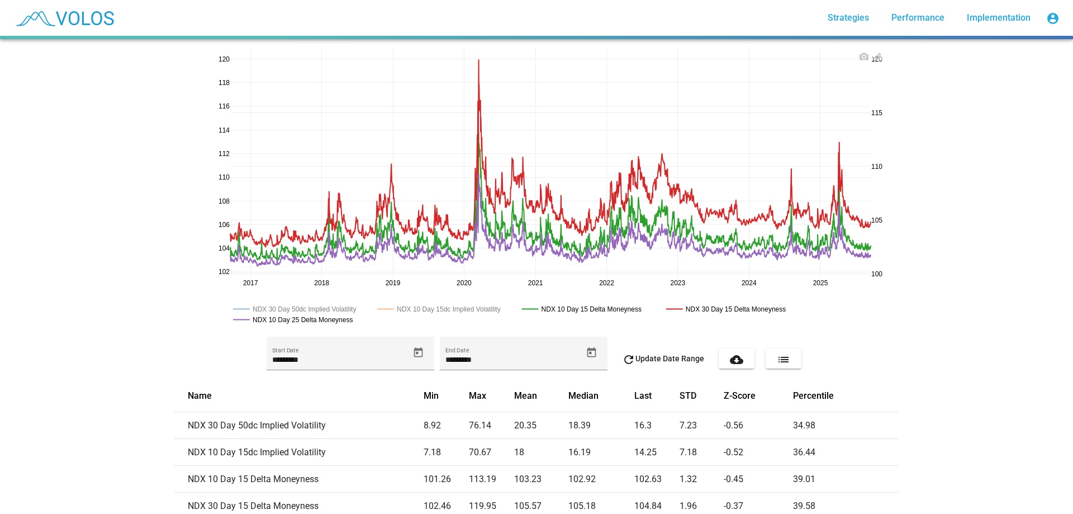
drag, startPoint x: 623, startPoint y: 307, endPoint x: 654, endPoint y: 310, distance: 31.4
click at [654, 310] on g "NDX 30 Day 50dc Implied Volatility NDX 10 Day 15dc Implied Volatility NDX 10 Da…" at bounding box center [515, 314] width 571 height 27
click at [766, 307] on rect at bounding box center [731, 308] width 136 height 11
